Goal: Task Accomplishment & Management: Complete application form

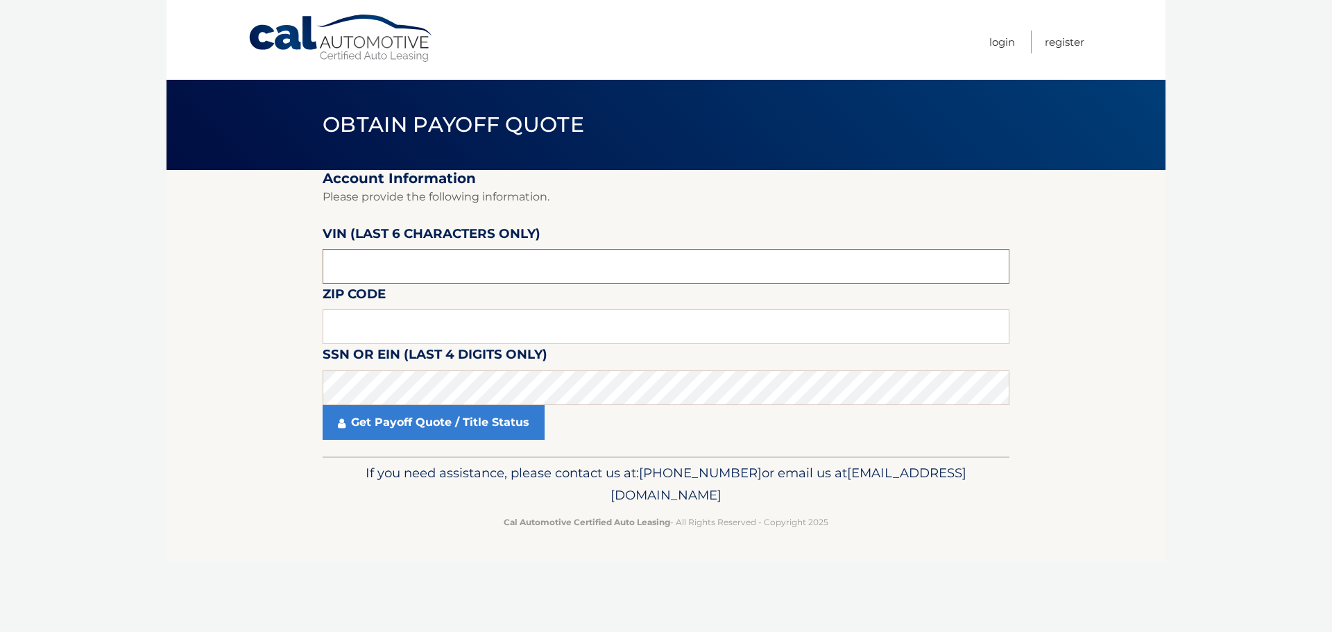
click at [398, 269] on input "text" at bounding box center [666, 266] width 687 height 35
type input "542144"
click at [355, 324] on input "text" at bounding box center [666, 326] width 687 height 35
type input "33176"
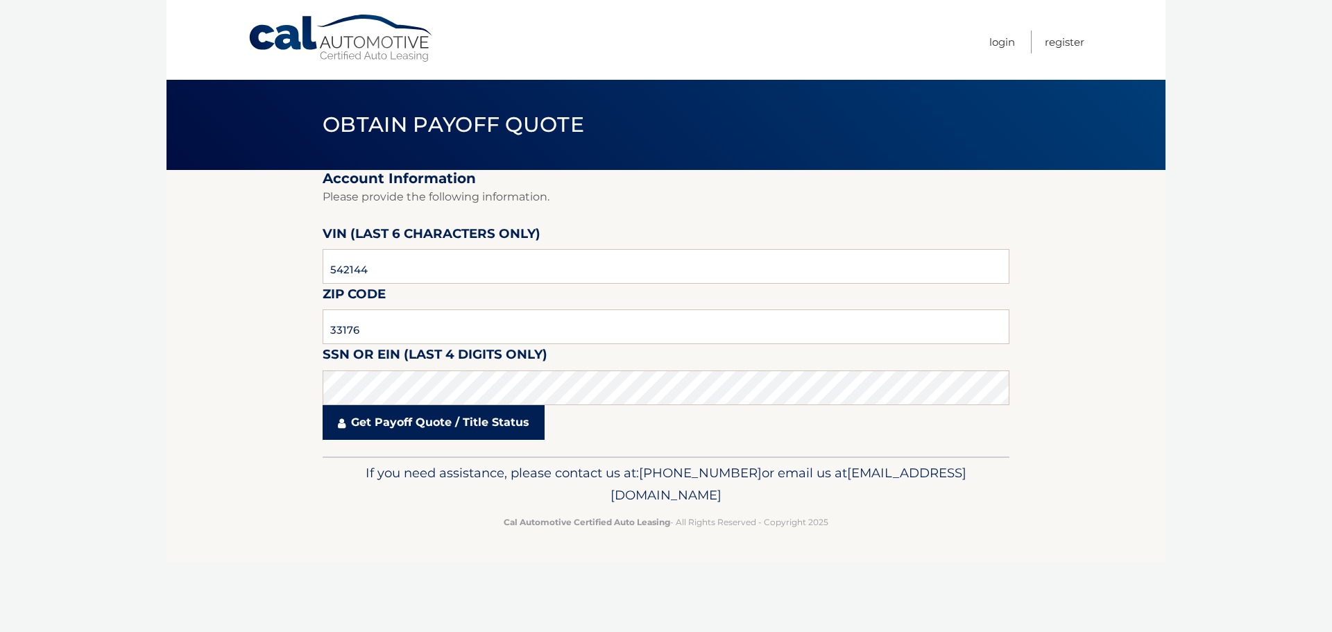
click at [377, 423] on link "Get Payoff Quote / Title Status" at bounding box center [434, 422] width 222 height 35
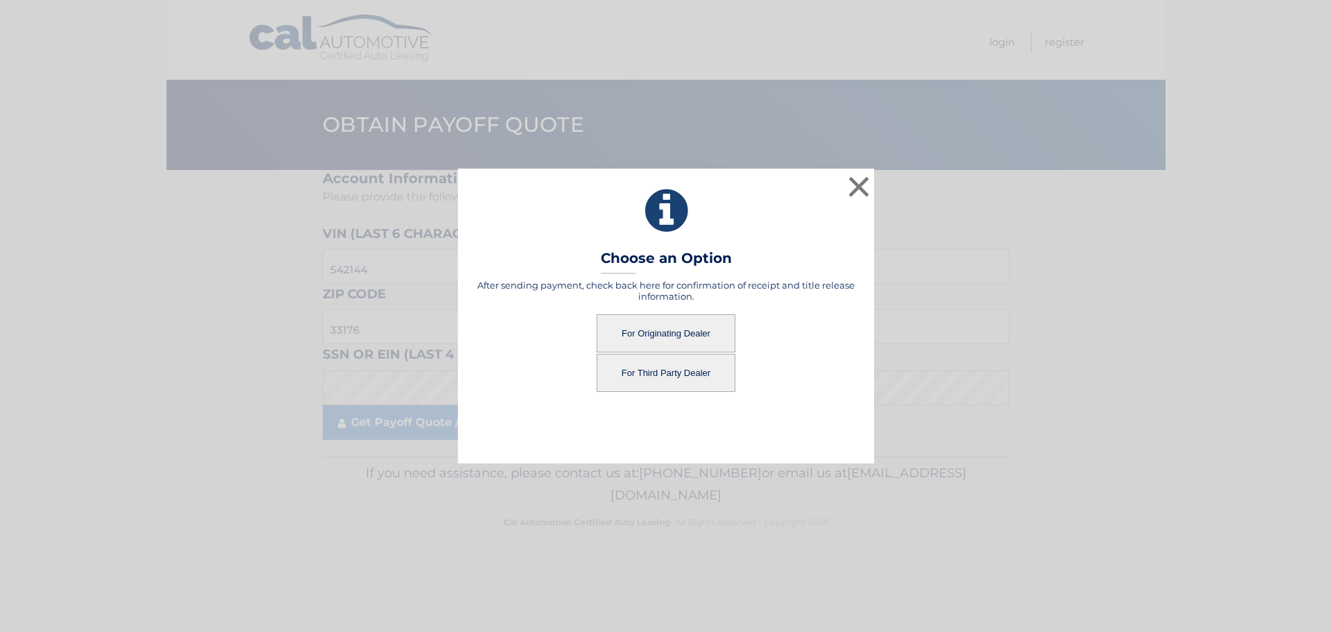
click at [656, 330] on button "For Originating Dealer" at bounding box center [666, 333] width 139 height 38
click at [692, 332] on button "For Originating Dealer" at bounding box center [666, 333] width 139 height 38
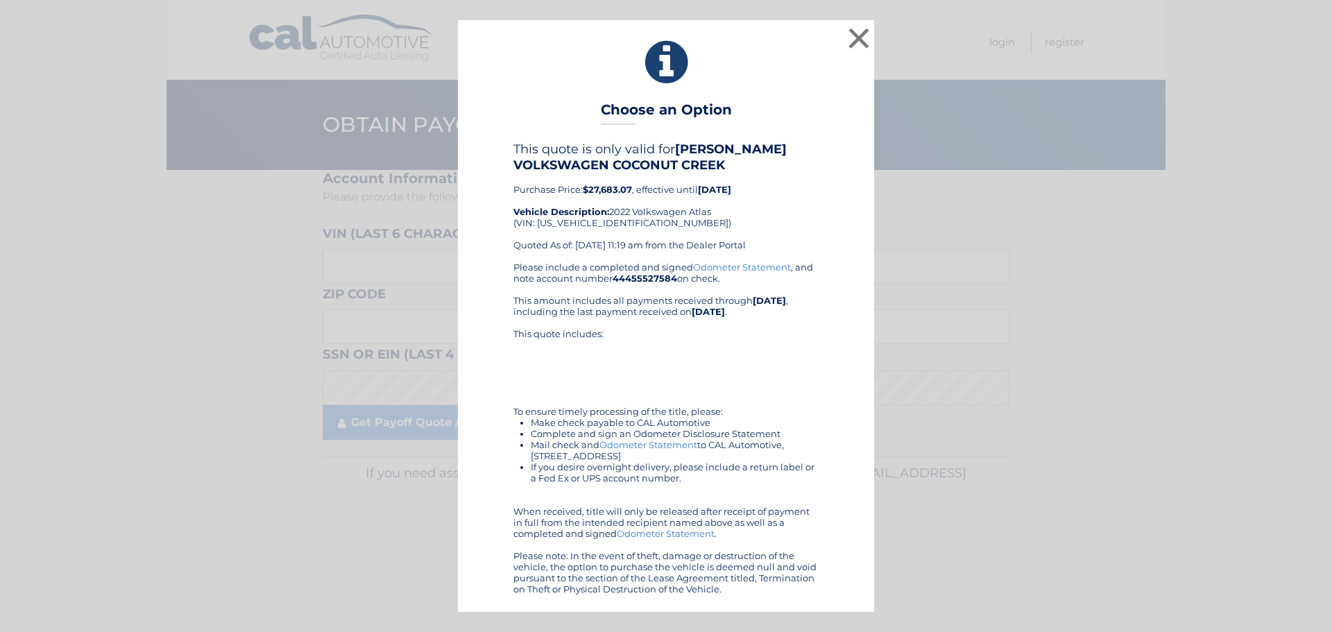
click at [646, 445] on link "Odometer Statement" at bounding box center [648, 444] width 98 height 11
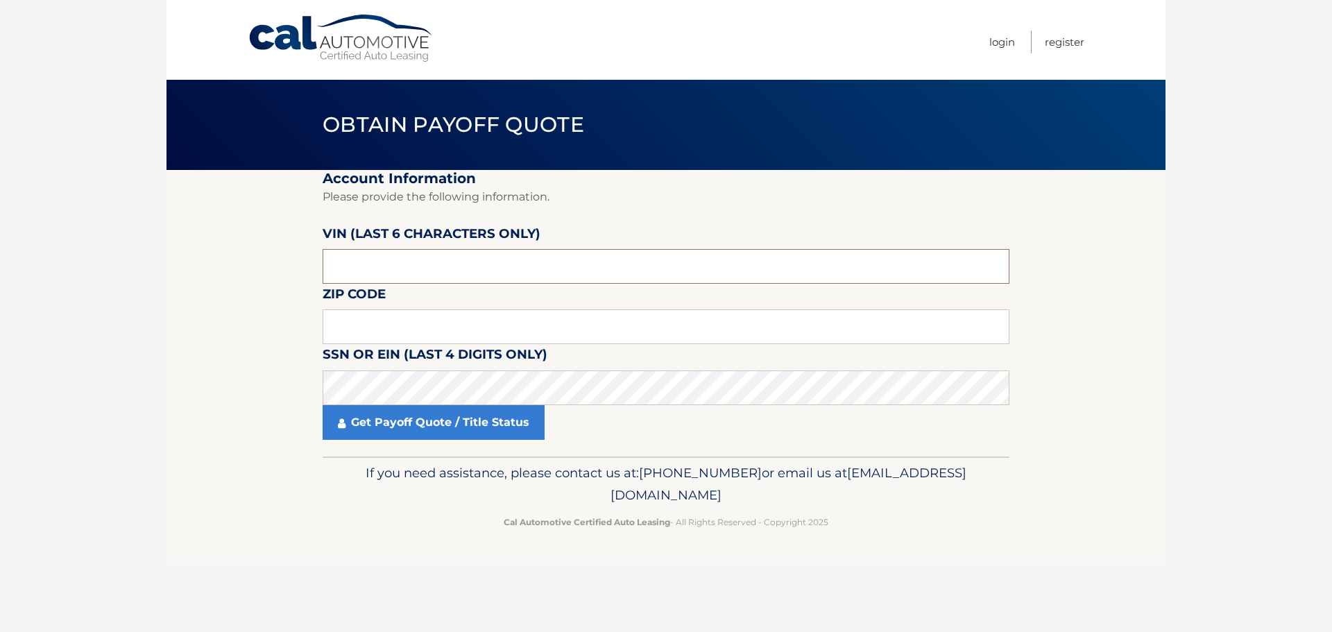
click at [348, 259] on input "text" at bounding box center [666, 266] width 687 height 35
type input "331868"
click at [391, 326] on input "text" at bounding box center [666, 326] width 687 height 35
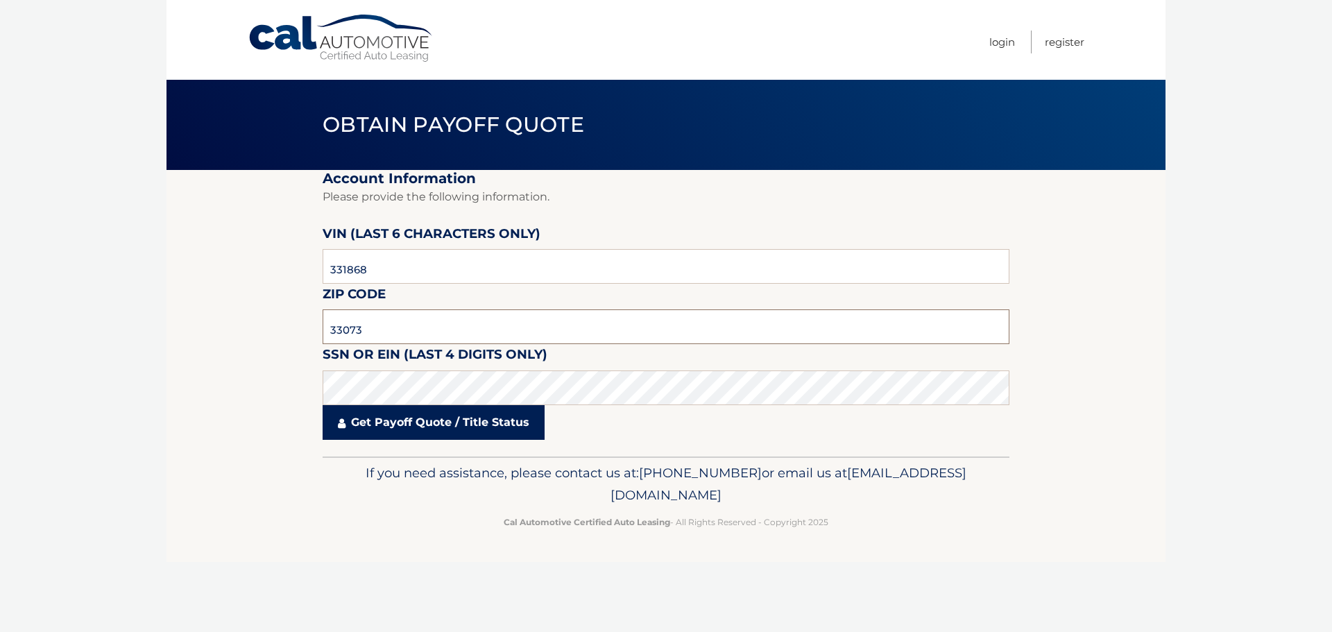
type input "33073"
click at [438, 419] on link "Get Payoff Quote / Title Status" at bounding box center [434, 422] width 222 height 35
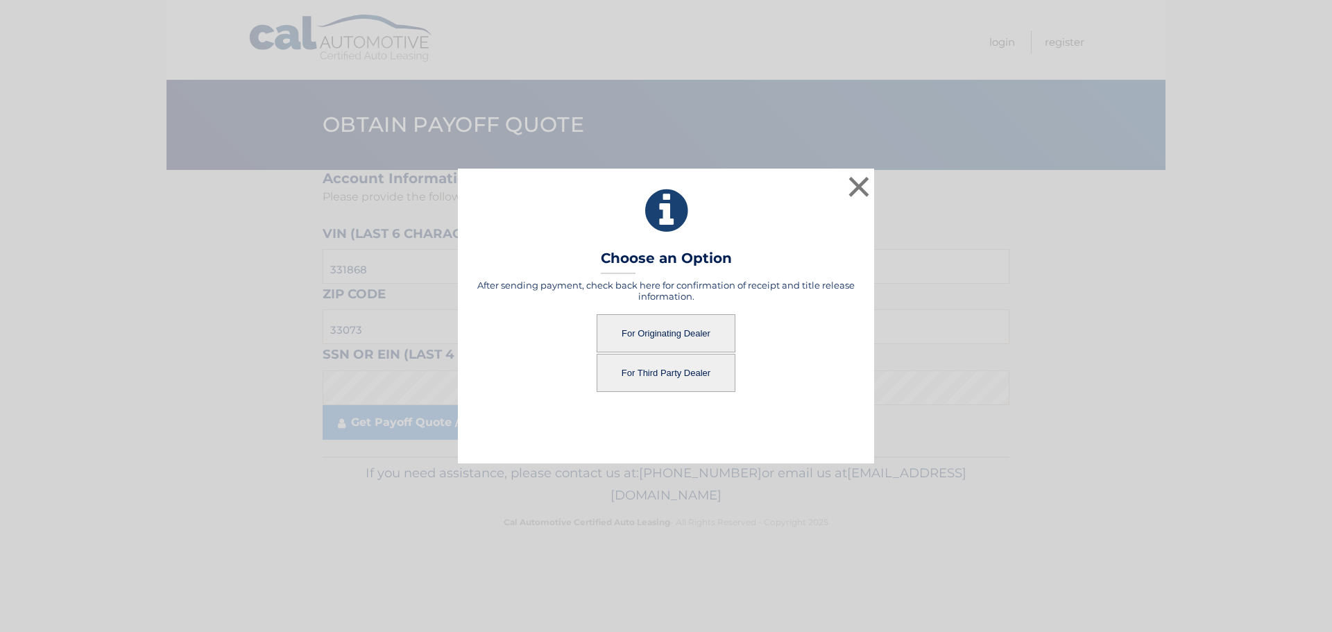
click at [701, 327] on button "For Originating Dealer" at bounding box center [666, 333] width 139 height 38
click at [663, 327] on button "For Originating Dealer" at bounding box center [666, 333] width 139 height 38
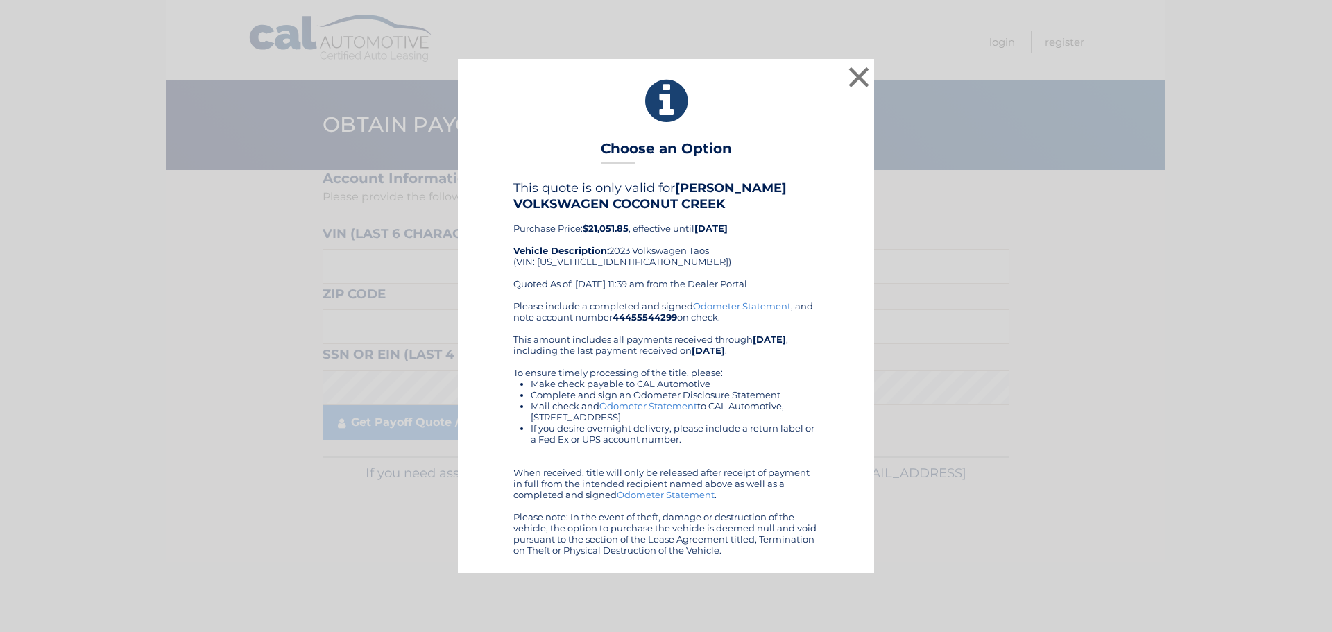
click at [629, 407] on link "Odometer Statement" at bounding box center [648, 405] width 98 height 11
